Goal: Check status: Check status

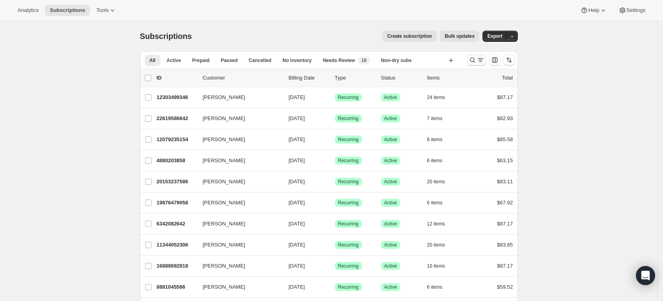
click at [474, 61] on icon "Search and filter results" at bounding box center [472, 60] width 8 height 8
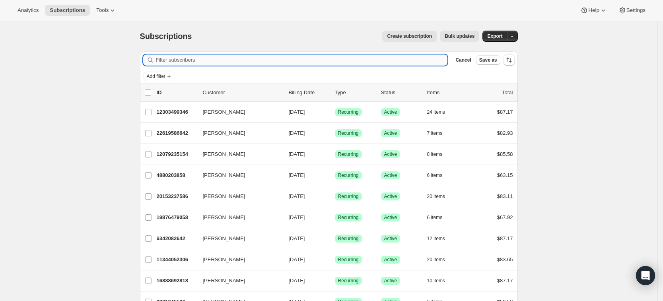
paste input "[EMAIL_ADDRESS][DOMAIN_NAME]"
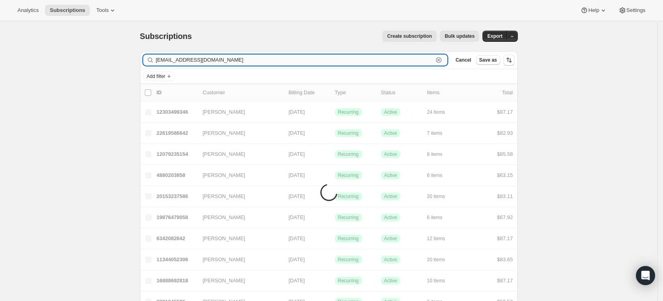
type input "[EMAIL_ADDRESS][DOMAIN_NAME]"
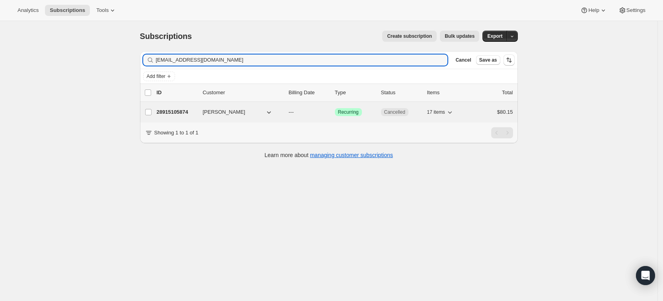
click at [177, 111] on p "28915105874" at bounding box center [177, 112] width 40 height 8
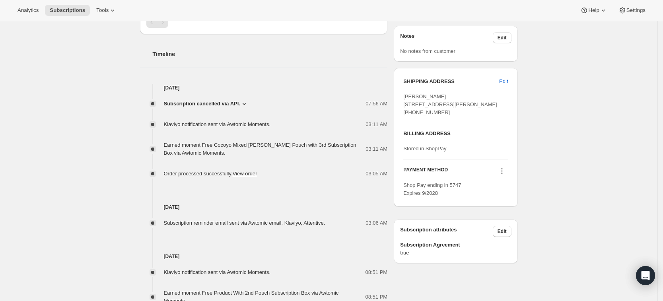
scroll to position [274, 0]
